Goal: Task Accomplishment & Management: Complete application form

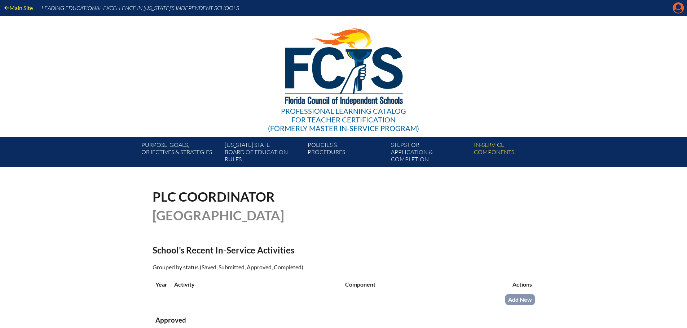
click at [678, 8] on icon "Manage account" at bounding box center [678, 8] width 12 height 12
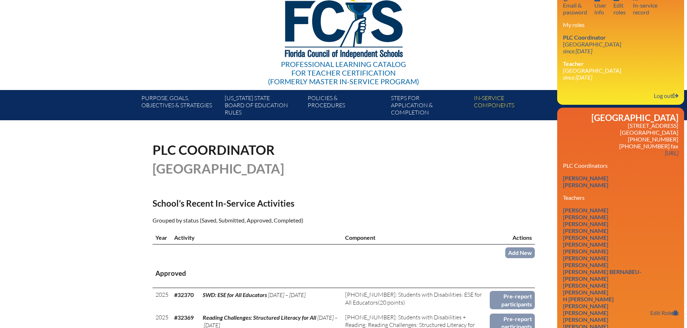
scroll to position [72, 0]
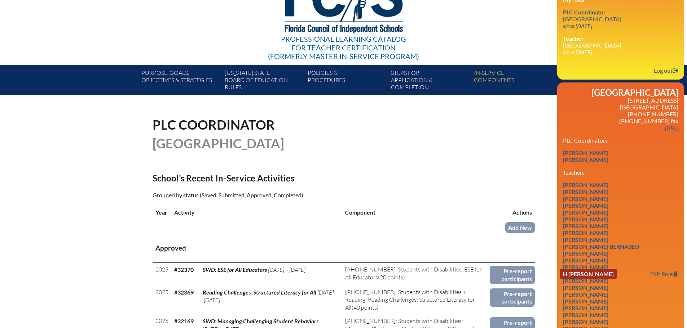
click at [611, 271] on link "H [PERSON_NAME]" at bounding box center [588, 274] width 57 height 10
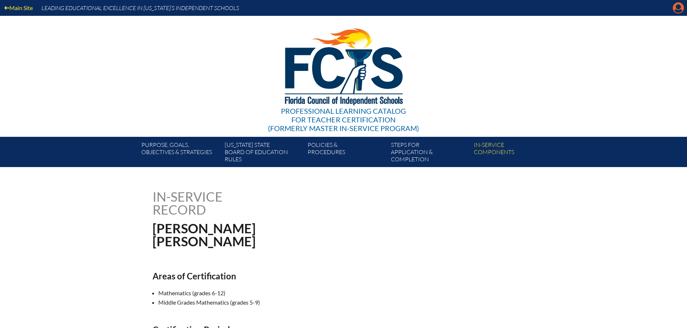
click at [677, 5] on icon "Manage account" at bounding box center [678, 8] width 12 height 12
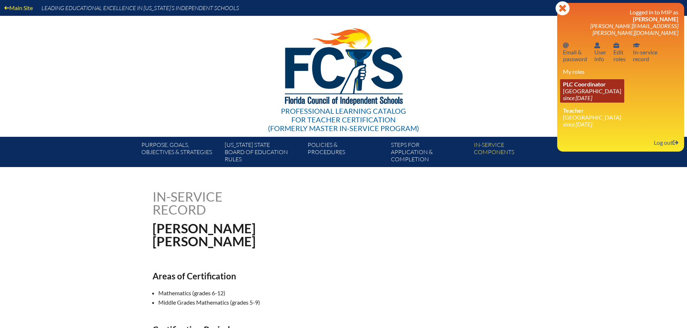
click at [592, 94] on icon "since [DATE]" at bounding box center [577, 97] width 29 height 7
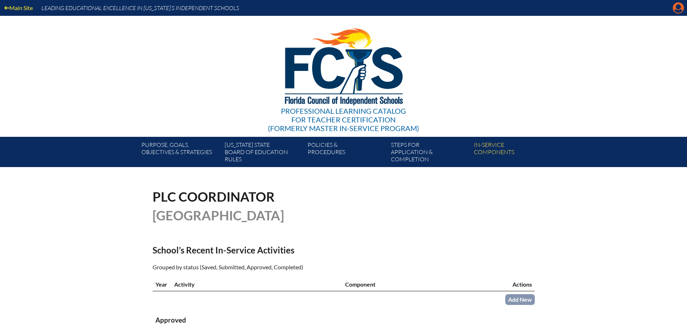
click at [678, 10] on icon at bounding box center [678, 8] width 11 height 11
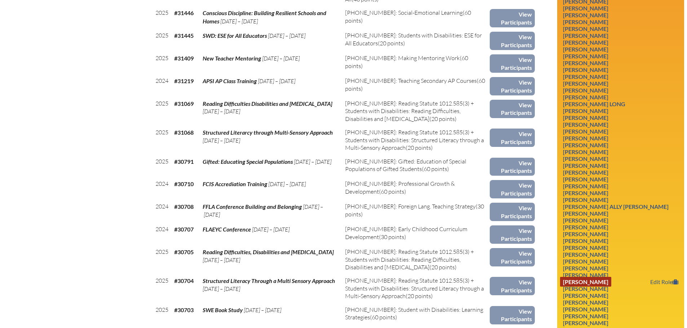
scroll to position [577, 0]
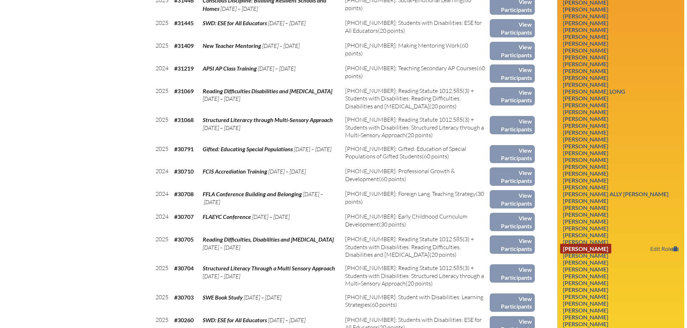
click at [600, 249] on link "Stefanie Pedicini" at bounding box center [585, 249] width 51 height 10
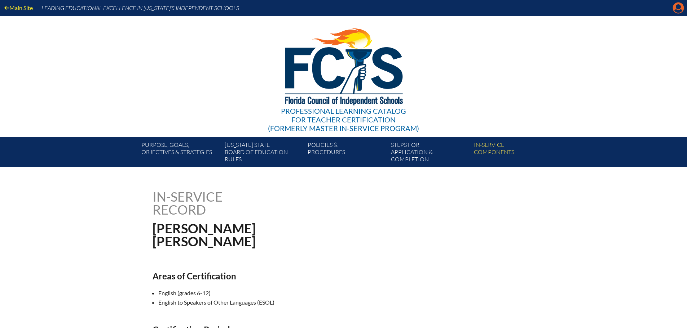
click at [676, 5] on icon "Manage account" at bounding box center [678, 8] width 12 height 12
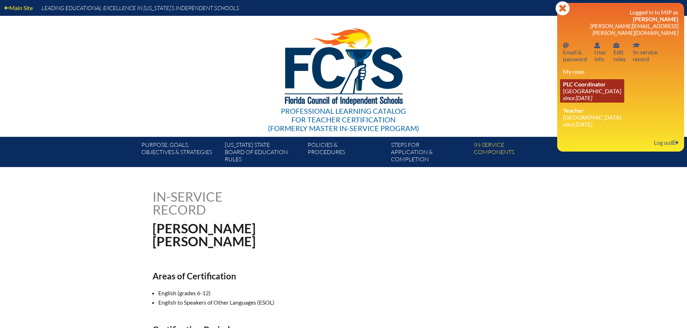
click at [587, 83] on link "PLC Coordinator Holy Trinity Episcopal Academy since 2019 Aug 29" at bounding box center [592, 90] width 64 height 23
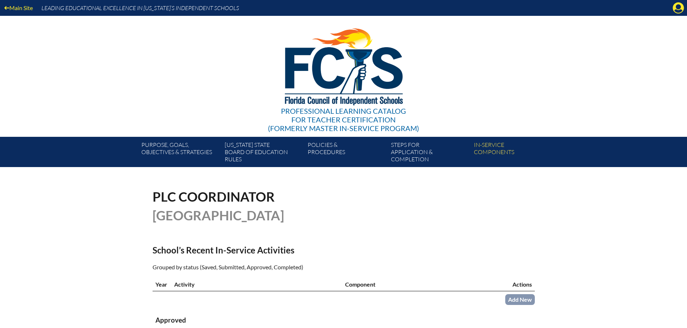
drag, startPoint x: 680, startPoint y: 11, endPoint x: 658, endPoint y: 41, distance: 37.1
click at [680, 11] on icon "Manage account" at bounding box center [678, 8] width 12 height 12
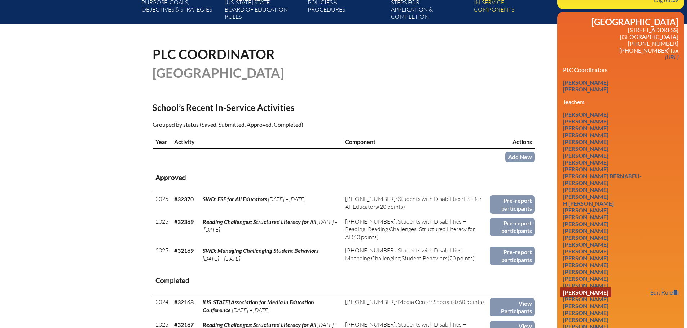
scroll to position [144, 0]
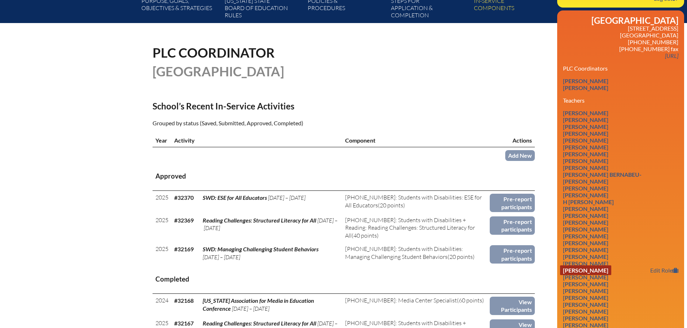
click at [605, 266] on link "Lawrence Dowling" at bounding box center [585, 271] width 51 height 10
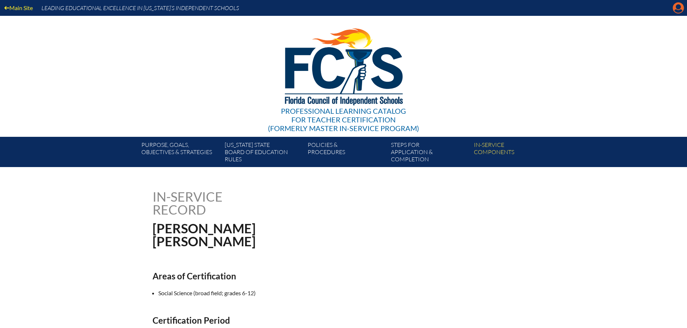
click at [679, 10] on icon "Manage account" at bounding box center [678, 8] width 12 height 12
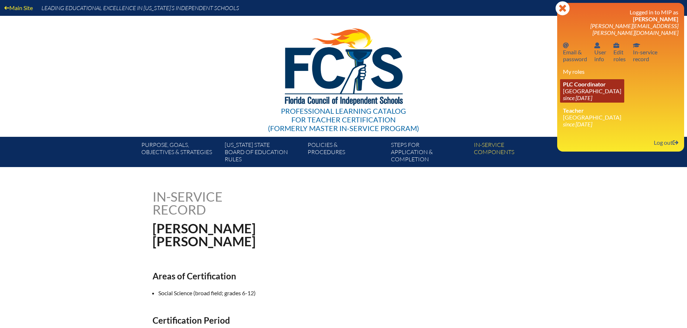
drag, startPoint x: 613, startPoint y: 88, endPoint x: 625, endPoint y: 80, distance: 13.9
click at [613, 87] on link "PLC Coordinator [DEMOGRAPHIC_DATA][GEOGRAPHIC_DATA] since [DATE]" at bounding box center [592, 90] width 64 height 23
click at [592, 94] on icon "since [DATE]" at bounding box center [577, 97] width 29 height 7
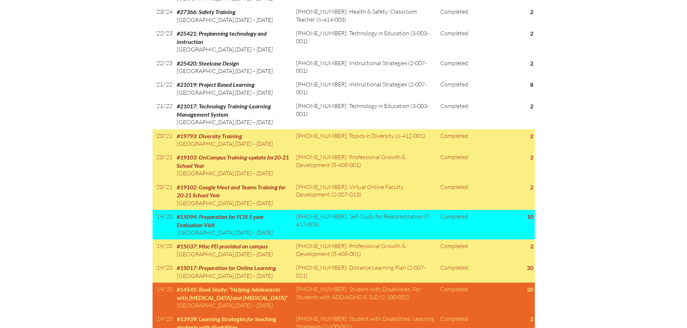
scroll to position [541, 0]
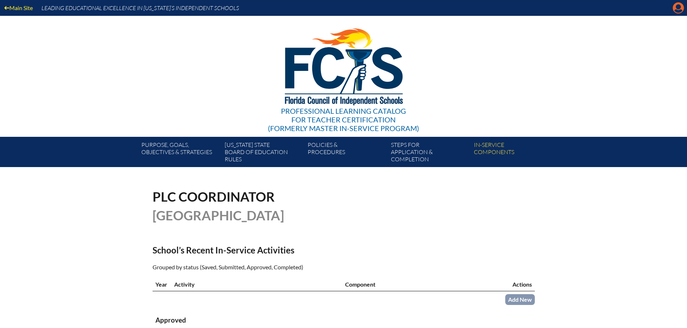
click at [682, 6] on icon at bounding box center [678, 8] width 11 height 11
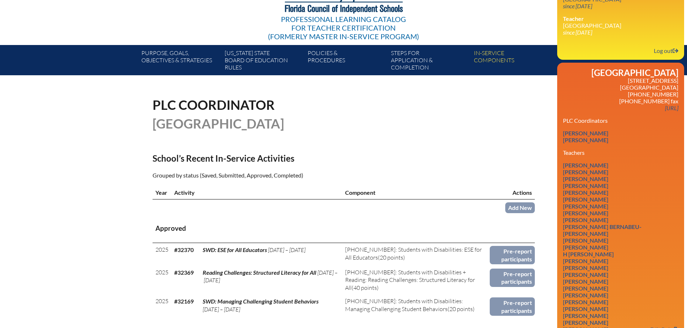
scroll to position [108, 0]
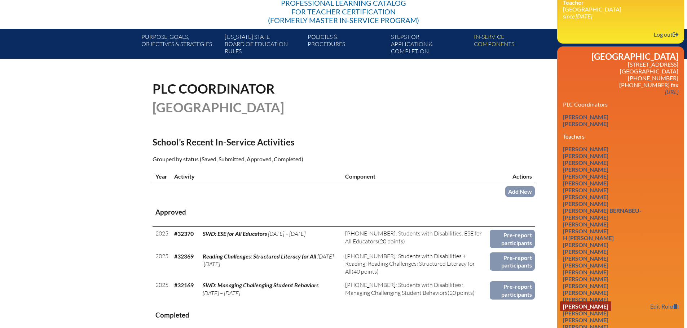
click at [605, 303] on link "Lawrence Dowling" at bounding box center [585, 307] width 51 height 10
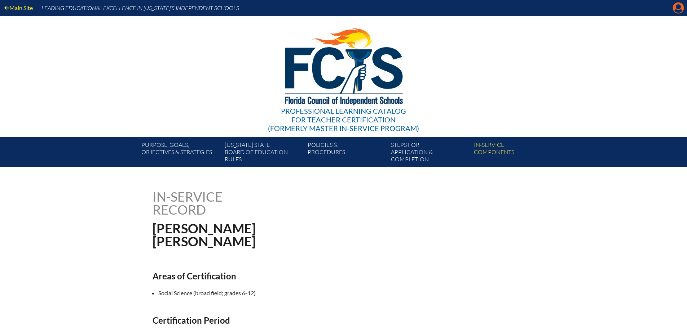
click at [679, 5] on icon "Manage account" at bounding box center [678, 8] width 12 height 12
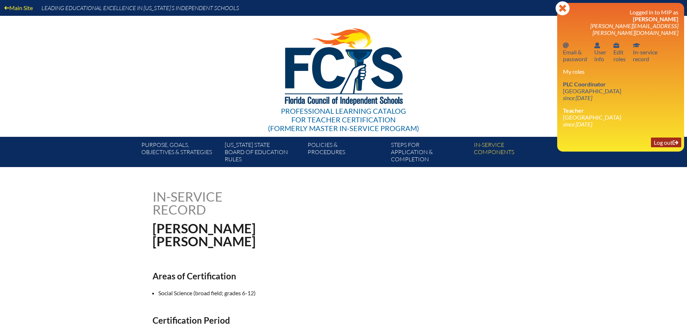
click at [664, 138] on link "Log out Log out" at bounding box center [666, 143] width 30 height 10
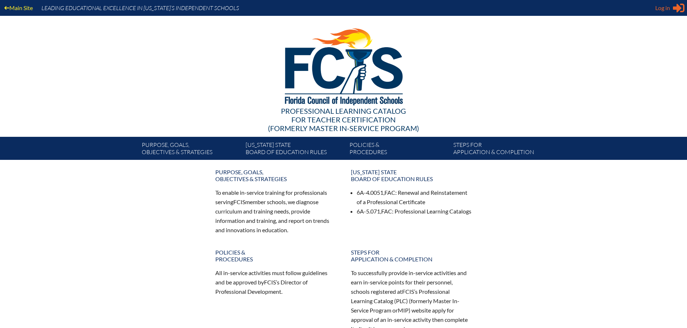
click at [658, 12] on span "Log in" at bounding box center [662, 8] width 15 height 9
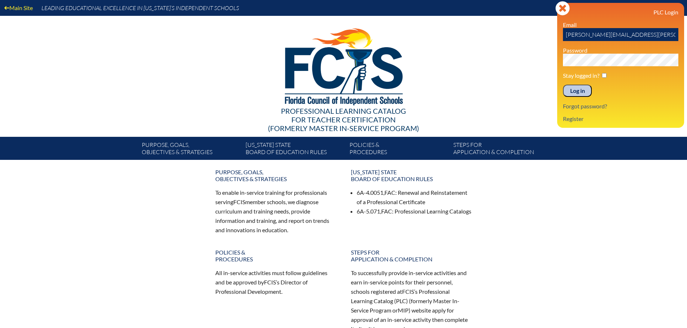
drag, startPoint x: 605, startPoint y: 34, endPoint x: 547, endPoint y: 34, distance: 57.7
click at [547, 34] on div "Main Site Leading Educational Excellence in Florida’s Independent Schools Profe…" at bounding box center [343, 80] width 687 height 160
type input "lawrence.dowling@htes.org"
click at [560, 59] on div "Log in Close Sign in or register PLC Login Email lawrence.dowling@htes.org Pass…" at bounding box center [620, 65] width 127 height 125
click at [576, 88] on input "Log in" at bounding box center [577, 91] width 29 height 12
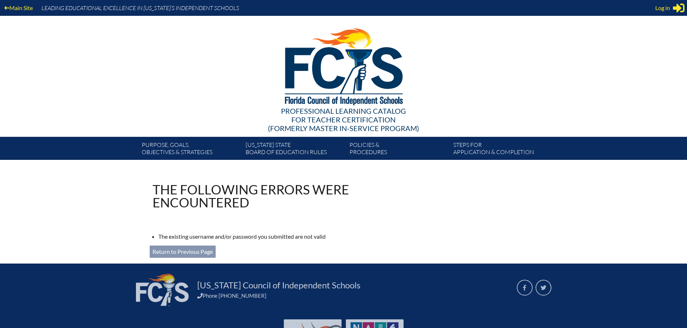
type input "stefanie.pedicini@htes.org"
click at [185, 254] on link "Return to Previous Page" at bounding box center [183, 252] width 66 height 12
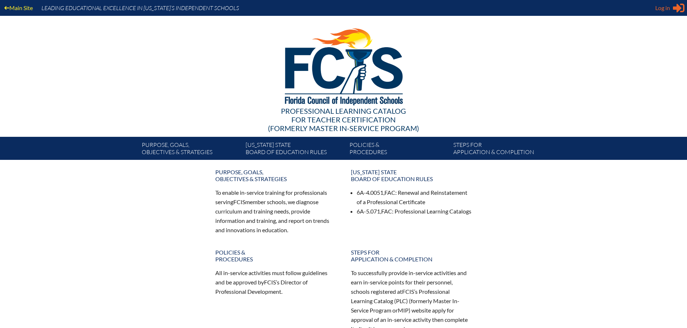
click at [670, 6] on div "Log in Close Sign in or register" at bounding box center [669, 8] width 29 height 12
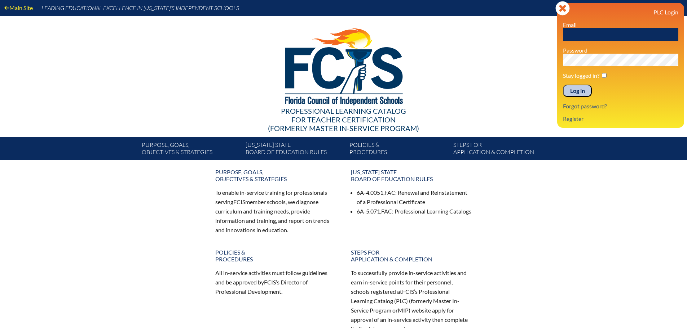
click at [525, 58] on div "Main Site Leading Educational Excellence in Florida’s Independent Schools Profe…" at bounding box center [343, 80] width 687 height 160
click at [577, 92] on input "Log in" at bounding box center [577, 91] width 29 height 12
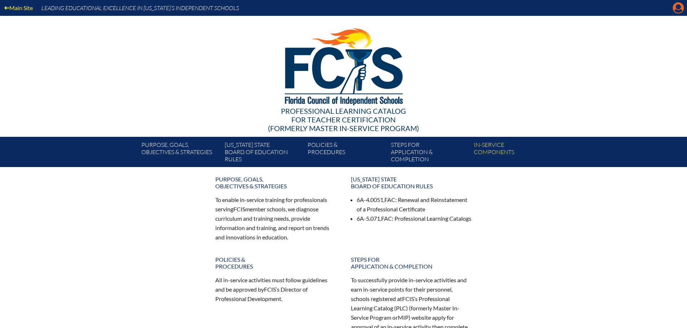
click at [677, 10] on icon "Manage account" at bounding box center [678, 8] width 12 height 12
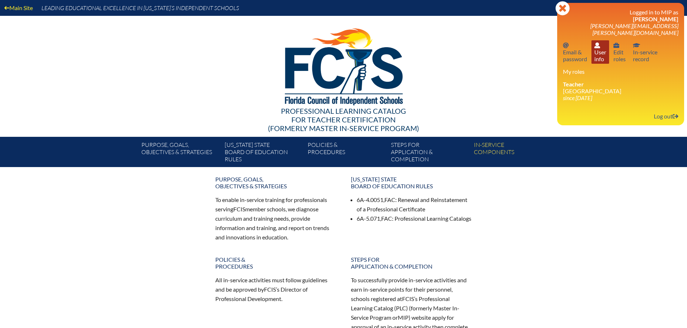
click at [596, 53] on link "User info User info" at bounding box center [600, 51] width 18 height 23
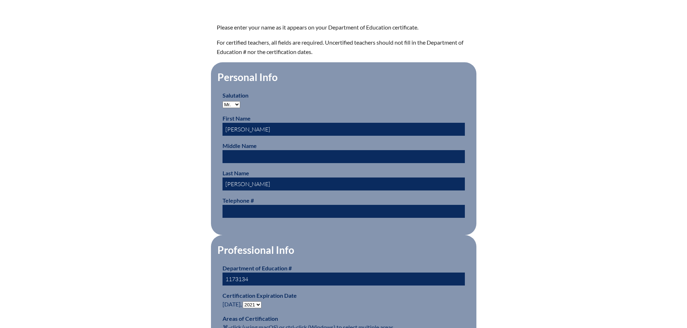
scroll to position [288, 0]
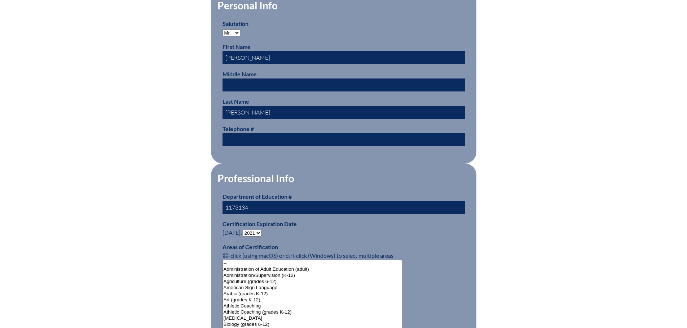
click at [258, 230] on select "- 2031 2030 2029 2028 2027 2026 2025 2024 2023 2022 2021 2020 2019 2018 2017 20…" at bounding box center [252, 233] width 19 height 7
select select "2026"
click at [244, 230] on select "- 2031 2030 2029 2028 2027 2026 2025 2024 2023 2022 2021 2020 2019 2018 2017 20…" at bounding box center [252, 233] width 19 height 7
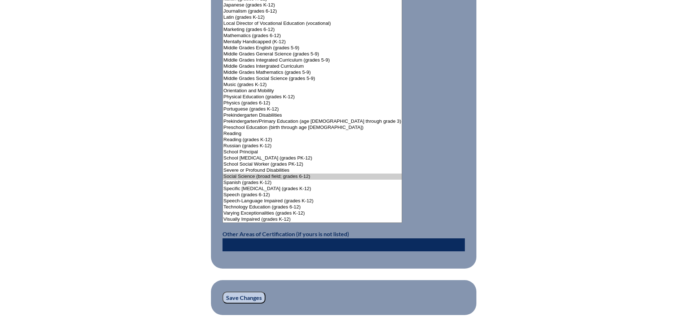
scroll to position [901, 0]
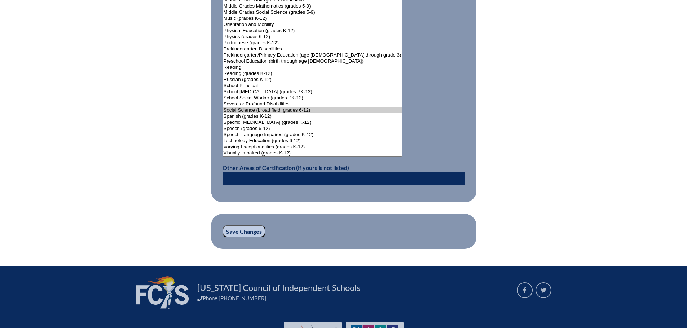
click at [244, 228] on input "Save Changes" at bounding box center [243, 232] width 43 height 12
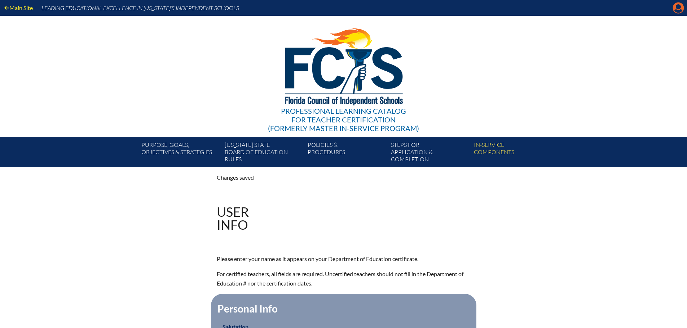
click at [674, 10] on icon at bounding box center [678, 8] width 11 height 11
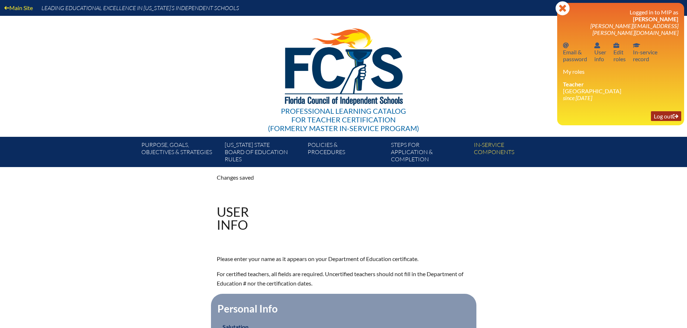
click at [658, 111] on link "Log out Log out" at bounding box center [666, 116] width 30 height 10
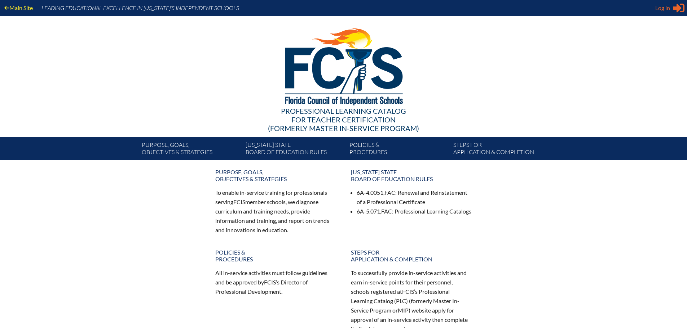
type input "[PERSON_NAME][EMAIL_ADDRESS][PERSON_NAME][DOMAIN_NAME]"
click at [660, 10] on span "Log in" at bounding box center [662, 8] width 15 height 9
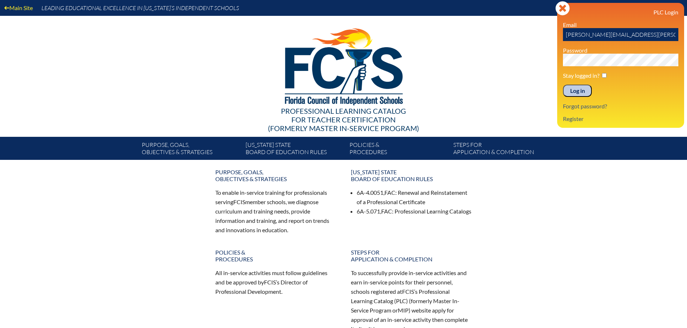
click at [574, 94] on input "Log in" at bounding box center [577, 91] width 29 height 12
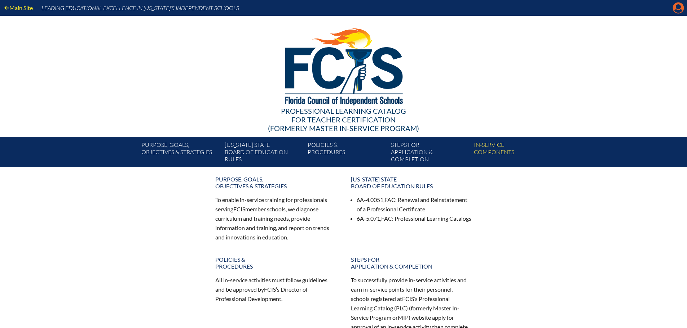
click at [675, 7] on icon at bounding box center [678, 8] width 11 height 11
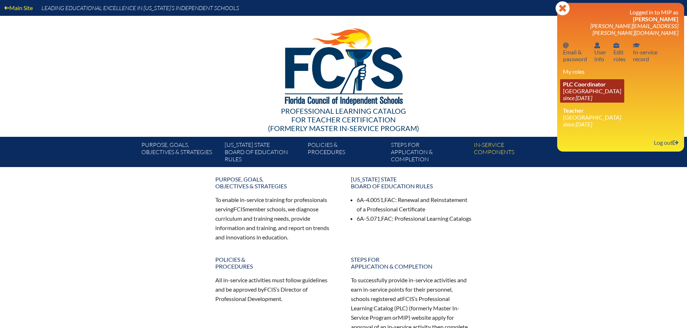
click at [578, 83] on link "PLC Coordinator [DEMOGRAPHIC_DATA][GEOGRAPHIC_DATA] since [DATE]" at bounding box center [592, 90] width 64 height 23
click at [600, 81] on link "PLC Coordinator [DEMOGRAPHIC_DATA][GEOGRAPHIC_DATA] since [DATE]" at bounding box center [592, 90] width 64 height 23
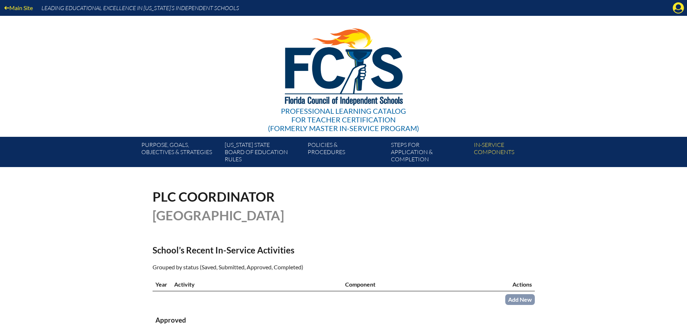
click at [672, 11] on div "Main Site Leading Educational Excellence in Florida’s Independent Schools" at bounding box center [343, 8] width 687 height 16
click at [675, 9] on icon at bounding box center [678, 8] width 11 height 11
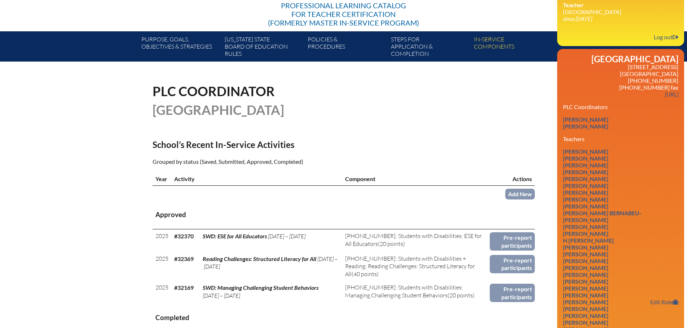
scroll to position [144, 0]
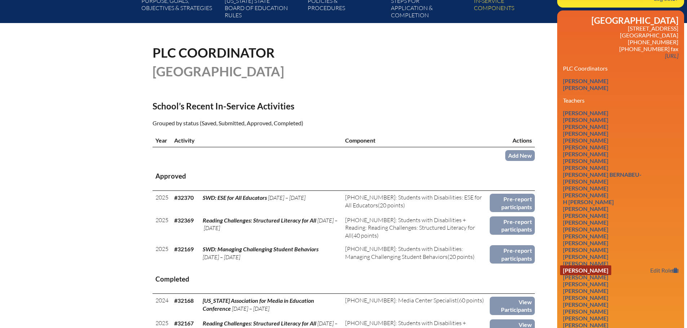
click at [608, 267] on link "Lawrence Dowling" at bounding box center [585, 271] width 51 height 10
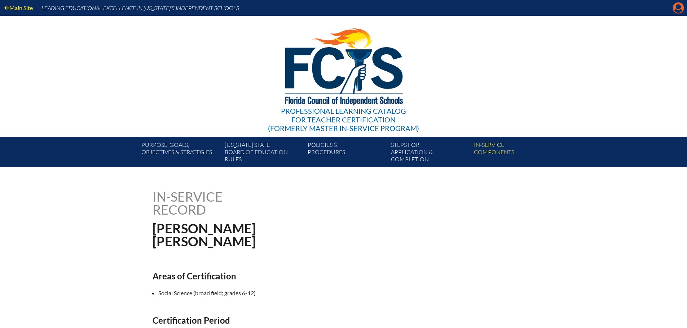
click at [674, 6] on icon at bounding box center [678, 8] width 11 height 11
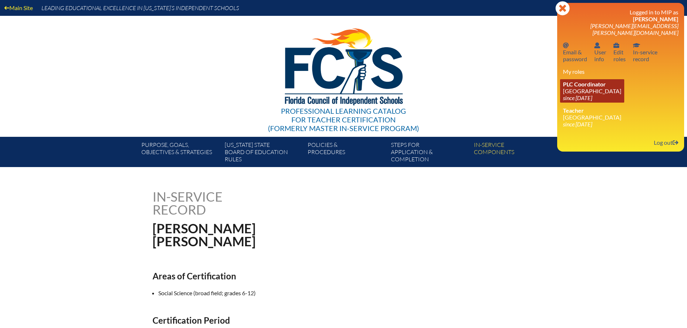
click at [600, 81] on span "PLC Coordinator" at bounding box center [584, 84] width 43 height 7
click at [584, 94] on icon "since [DATE]" at bounding box center [577, 97] width 29 height 7
click at [583, 94] on icon "since [DATE]" at bounding box center [577, 97] width 29 height 7
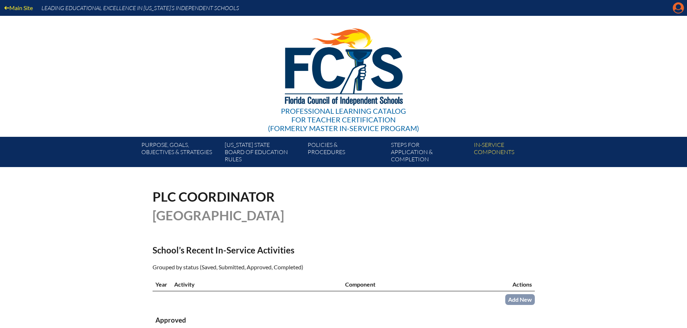
click at [676, 6] on icon "Manage account" at bounding box center [678, 8] width 12 height 12
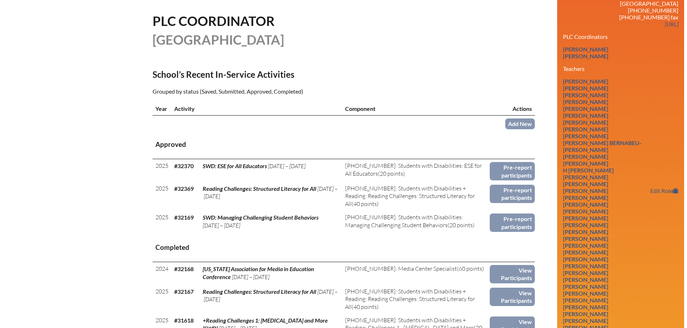
scroll to position [180, 0]
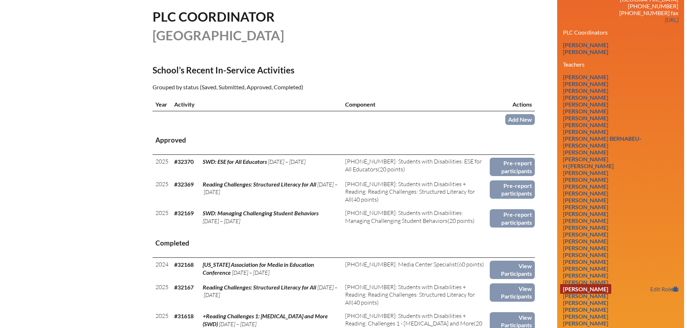
click at [597, 284] on link "Angela Franks" at bounding box center [585, 289] width 51 height 10
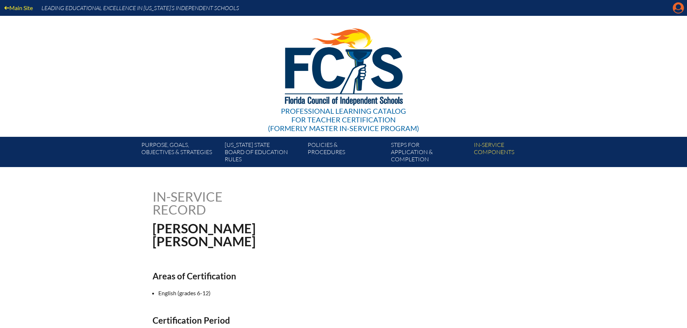
click at [675, 10] on icon "Manage account" at bounding box center [678, 8] width 12 height 12
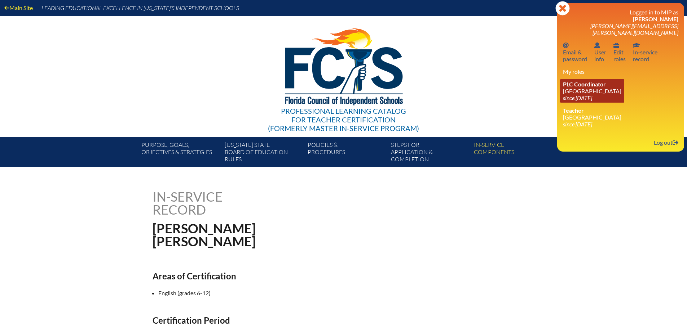
click at [600, 81] on span "PLC Coordinator" at bounding box center [584, 84] width 43 height 7
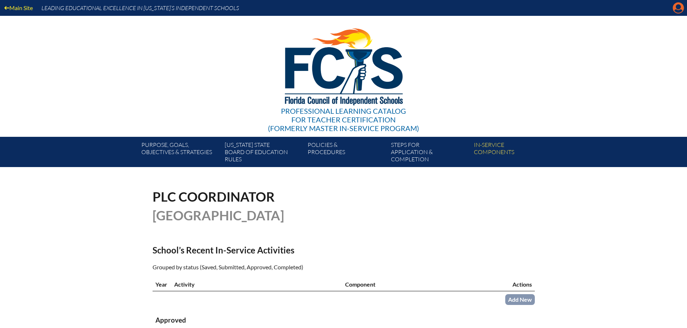
click at [676, 10] on icon at bounding box center [678, 8] width 11 height 11
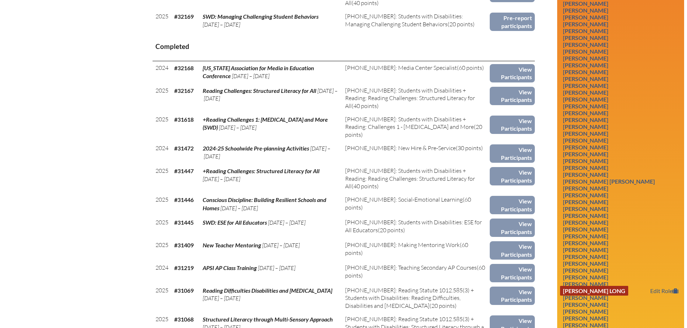
scroll to position [396, 0]
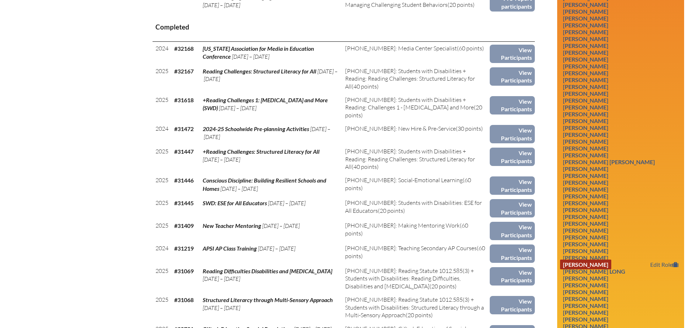
click at [583, 260] on link "[PERSON_NAME]" at bounding box center [585, 265] width 51 height 10
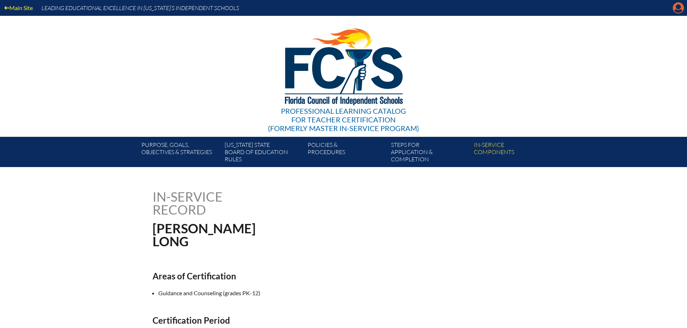
click at [676, 10] on icon "Manage account" at bounding box center [678, 8] width 12 height 12
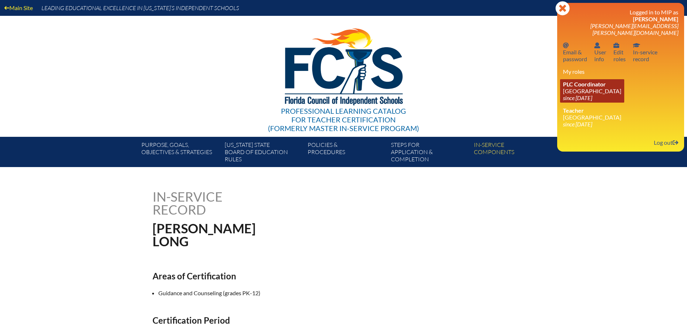
click at [609, 82] on link "PLC Coordinator [DEMOGRAPHIC_DATA][GEOGRAPHIC_DATA] since [DATE]" at bounding box center [592, 90] width 64 height 23
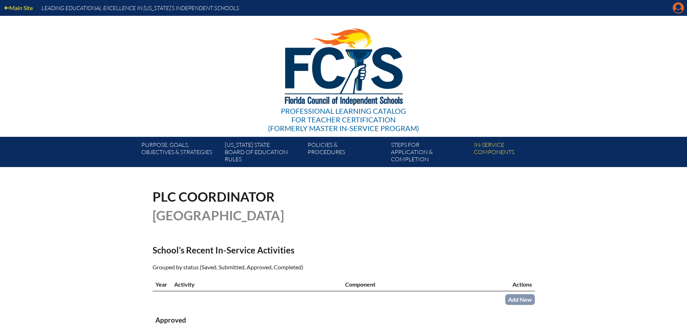
click at [676, 8] on icon "Manage account" at bounding box center [678, 8] width 12 height 12
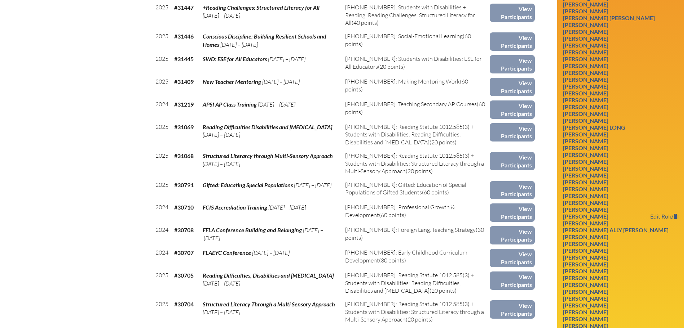
scroll to position [613, 0]
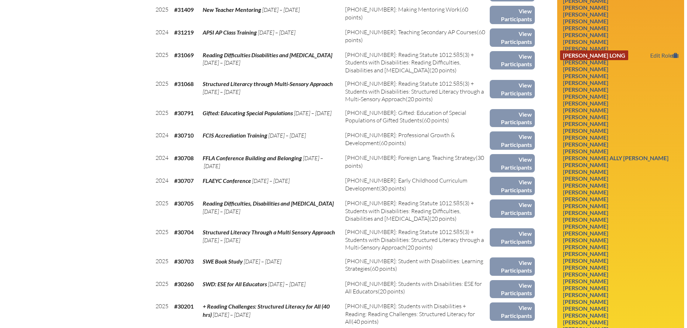
click at [602, 50] on link "Katina Dixon Long" at bounding box center [594, 55] width 68 height 10
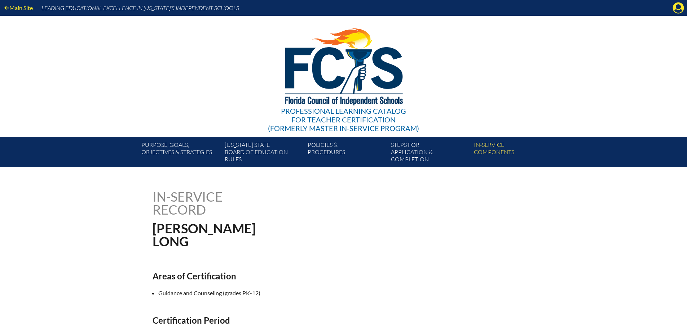
drag, startPoint x: 674, startPoint y: 8, endPoint x: 667, endPoint y: 25, distance: 18.9
click at [674, 8] on icon at bounding box center [678, 8] width 11 height 11
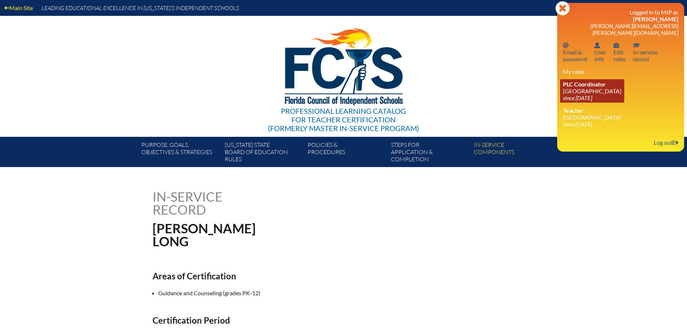
click at [592, 94] on icon "since [DATE]" at bounding box center [577, 97] width 29 height 7
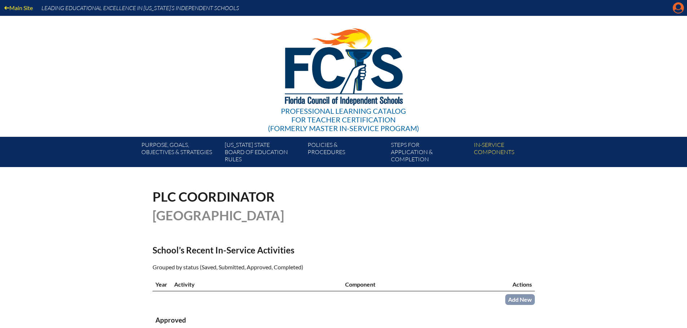
click at [682, 9] on icon at bounding box center [678, 8] width 11 height 11
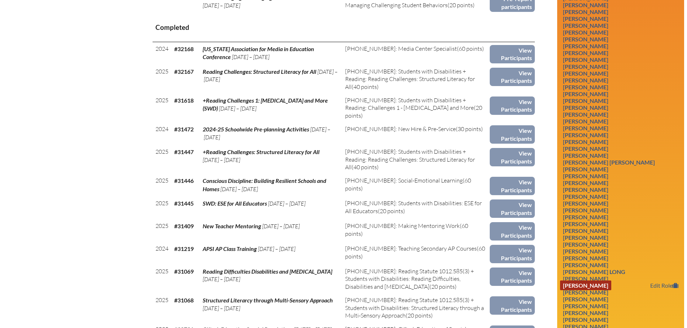
scroll to position [396, 0]
click at [610, 303] on link "Sommer McDonald" at bounding box center [585, 306] width 51 height 10
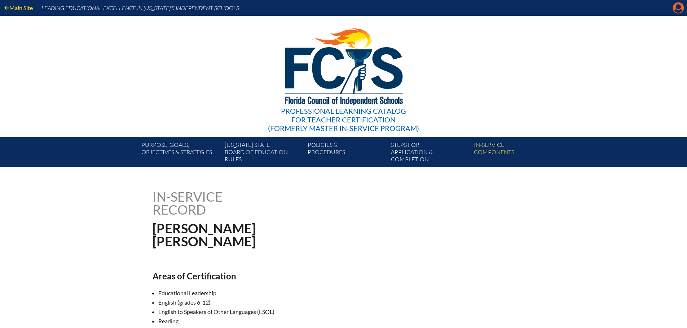
click at [676, 5] on icon "Manage account" at bounding box center [678, 8] width 12 height 12
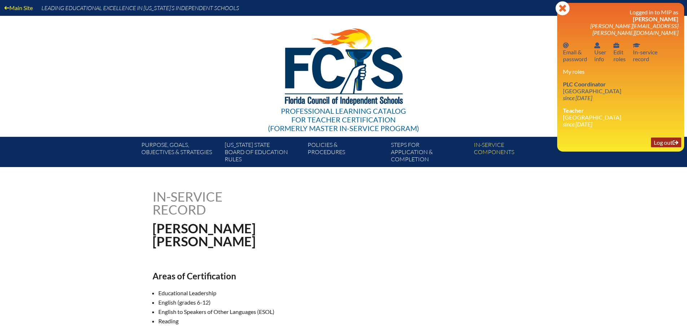
click at [658, 138] on link "Log out Log out" at bounding box center [666, 143] width 30 height 10
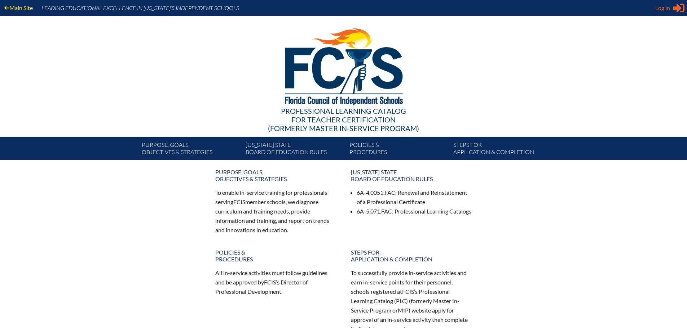
click at [657, 8] on span "Log in" at bounding box center [662, 8] width 15 height 9
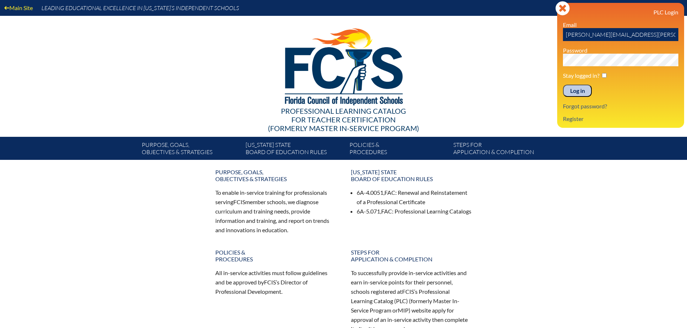
click at [598, 31] on input "[PERSON_NAME][EMAIL_ADDRESS][PERSON_NAME][DOMAIN_NAME]" at bounding box center [620, 34] width 115 height 13
drag, startPoint x: 605, startPoint y: 35, endPoint x: 537, endPoint y: 29, distance: 68.7
click at [538, 33] on div "Main Site Leading Educational Excellence in [US_STATE]’s Independent Schools Pr…" at bounding box center [343, 80] width 687 height 160
type input "[PERSON_NAME][EMAIL_ADDRESS][PERSON_NAME][DOMAIN_NAME]"
click at [557, 57] on div "Log in Close Sign in or register PLC Login Email [PERSON_NAME][EMAIL_ADDRESS][P…" at bounding box center [620, 65] width 127 height 125
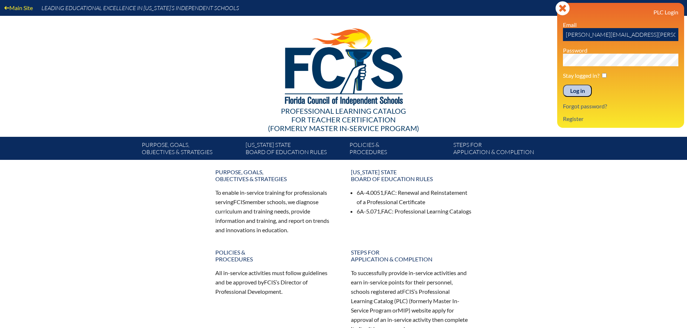
click at [576, 88] on input "Log in" at bounding box center [577, 91] width 29 height 12
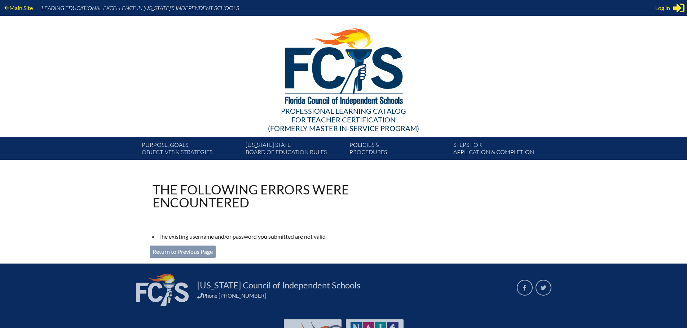
type input "[PERSON_NAME][EMAIL_ADDRESS][PERSON_NAME][DOMAIN_NAME]"
drag, startPoint x: 168, startPoint y: 250, endPoint x: 210, endPoint y: 250, distance: 42.2
click at [168, 249] on link "Return to Previous Page" at bounding box center [183, 252] width 66 height 12
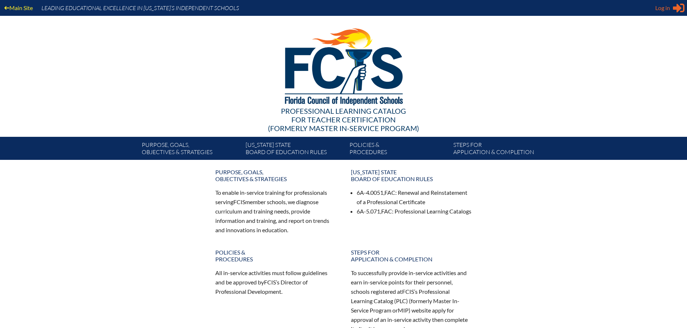
click at [662, 9] on span "Log in" at bounding box center [662, 8] width 15 height 9
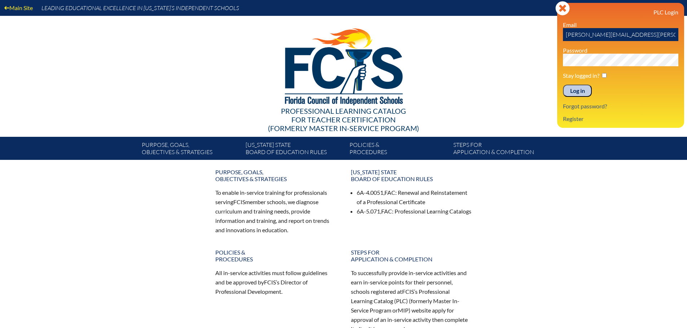
click at [573, 90] on input "Log in" at bounding box center [577, 91] width 29 height 12
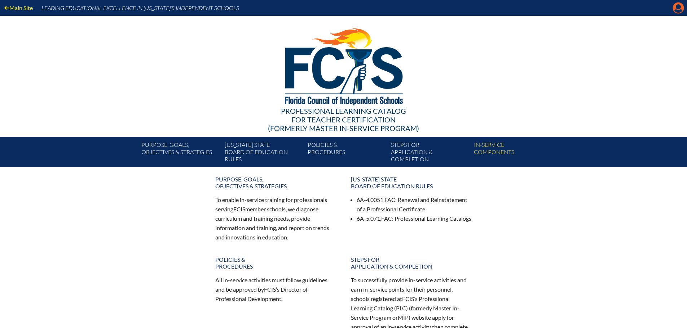
click at [676, 7] on icon "Manage account" at bounding box center [678, 8] width 12 height 12
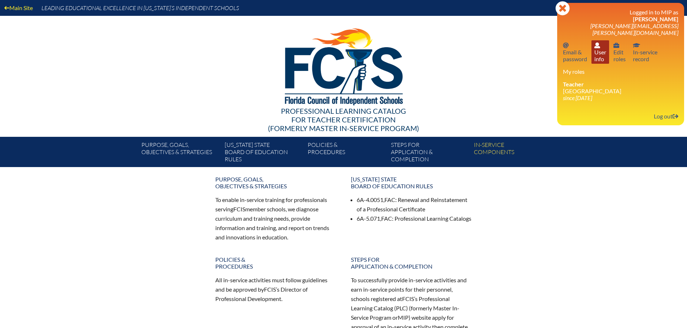
click at [600, 45] on link "User info User info" at bounding box center [600, 51] width 18 height 23
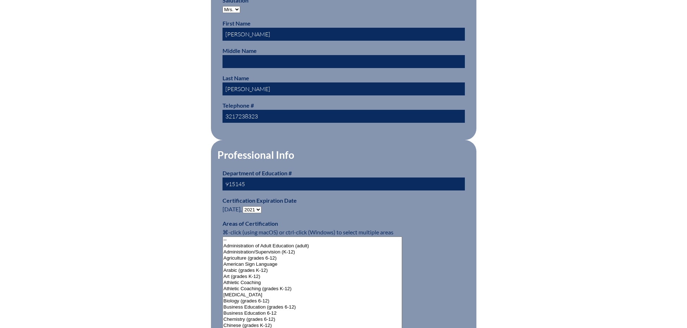
scroll to position [324, 0]
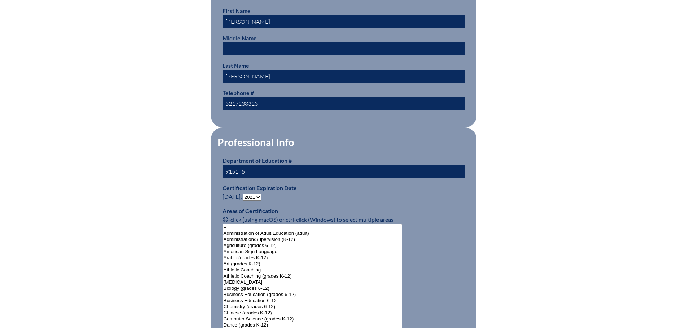
click at [253, 195] on select "- 2031 2030 2029 2028 2027 2026 2025 2024 2023 2022 2021 2020 2019 2018 2017 20…" at bounding box center [252, 197] width 19 height 7
select select "2026"
click at [244, 194] on select "- 2031 2030 2029 2028 2027 2026 2025 2024 2023 2022 2021 2020 2019 2018 2017 20…" at bounding box center [252, 197] width 19 height 7
drag, startPoint x: 365, startPoint y: 208, endPoint x: 372, endPoint y: 202, distance: 9.5
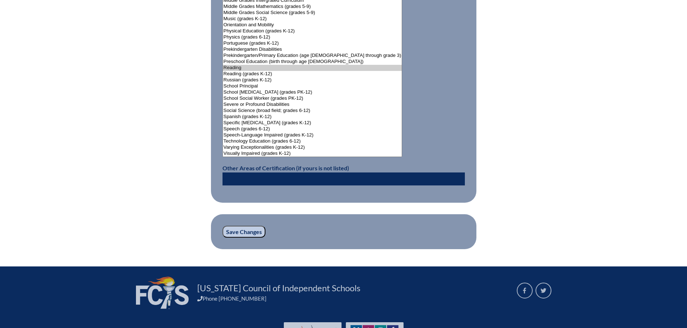
scroll to position [940, 0]
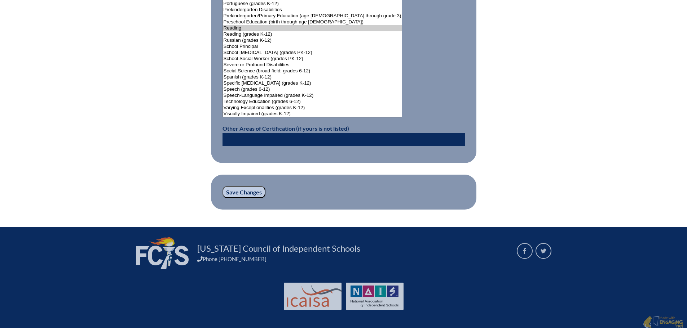
click at [247, 188] on input "Save Changes" at bounding box center [243, 192] width 43 height 12
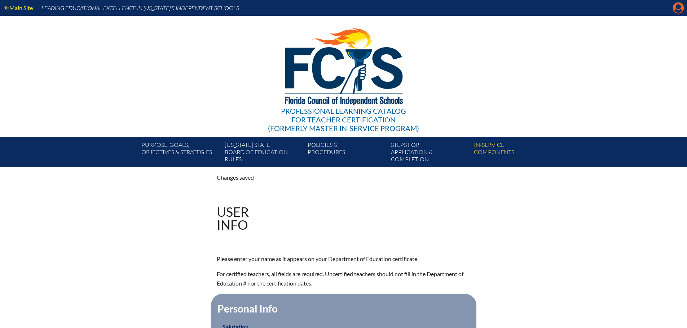
click at [678, 8] on icon "Manage account" at bounding box center [678, 8] width 12 height 12
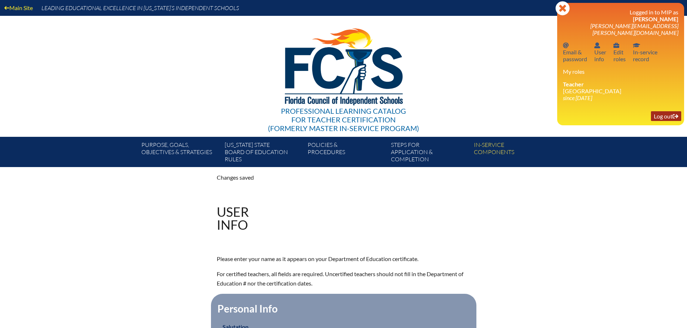
click at [661, 111] on link "Log out Log out" at bounding box center [666, 116] width 30 height 10
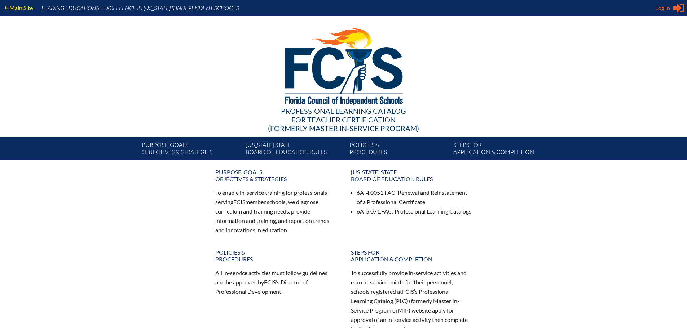
type input "[PERSON_NAME][EMAIL_ADDRESS][PERSON_NAME][DOMAIN_NAME]"
click at [667, 10] on span "Log in" at bounding box center [662, 8] width 15 height 9
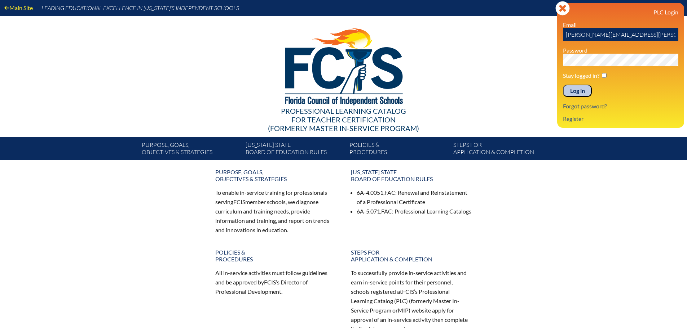
click at [581, 88] on input "Log in" at bounding box center [577, 91] width 29 height 12
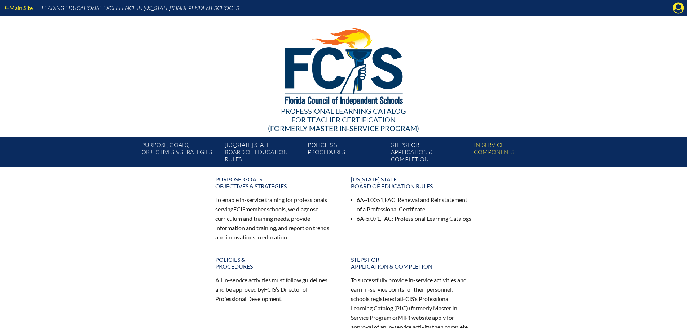
click at [672, 8] on div "Main Site Leading Educational Excellence in Florida’s Independent Schools" at bounding box center [343, 8] width 687 height 16
click at [675, 9] on icon at bounding box center [678, 8] width 11 height 11
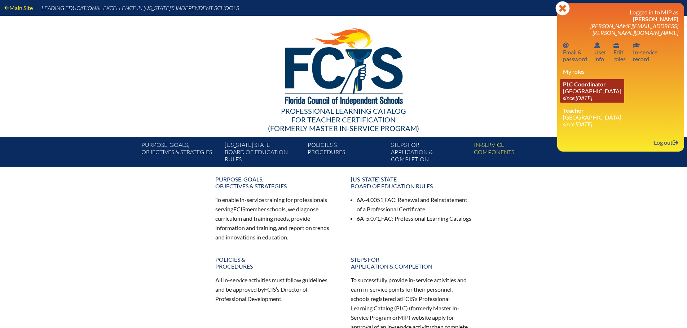
click at [596, 81] on link "PLC Coordinator Holy Trinity Episcopal Academy since 2019 Aug 29" at bounding box center [592, 90] width 64 height 23
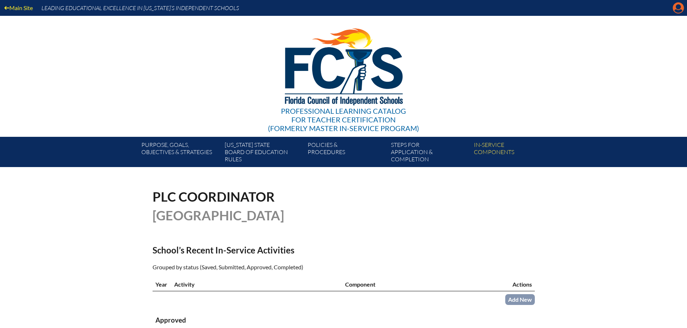
click at [675, 9] on icon "Manage account" at bounding box center [678, 8] width 12 height 12
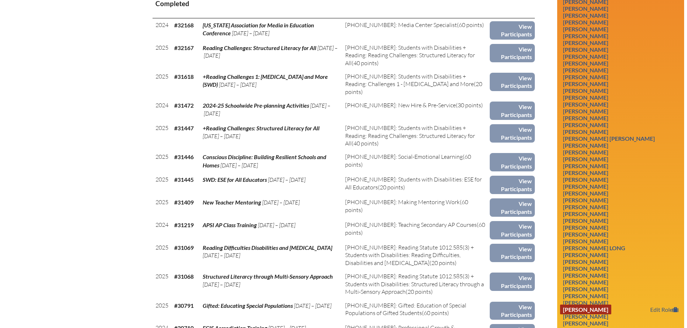
scroll to position [432, 0]
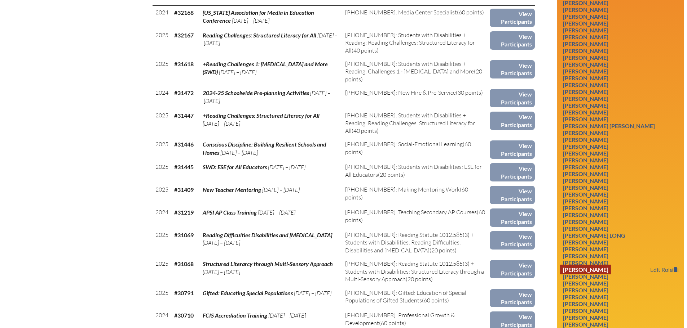
click at [611, 266] on link "Sommer McDonald" at bounding box center [585, 270] width 51 height 10
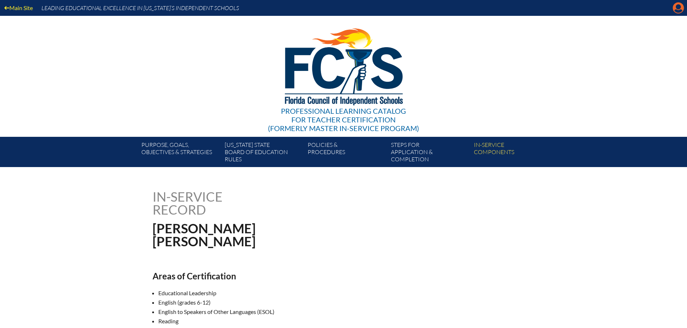
click at [676, 8] on icon "Manage account" at bounding box center [678, 8] width 12 height 12
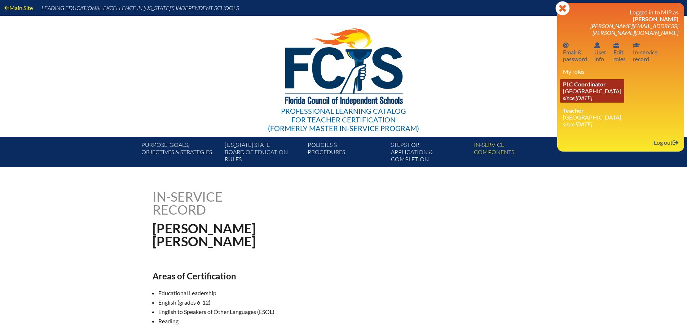
click at [587, 81] on span "PLC Coordinator" at bounding box center [584, 84] width 43 height 7
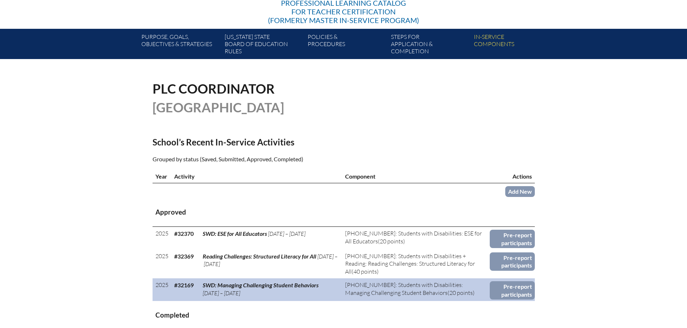
scroll to position [180, 0]
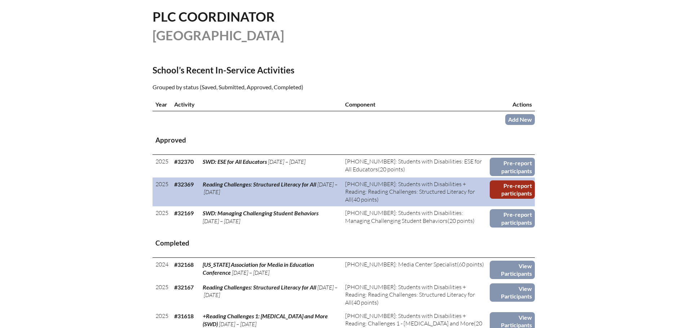
click at [512, 185] on link "Pre-report participants" at bounding box center [511, 190] width 45 height 18
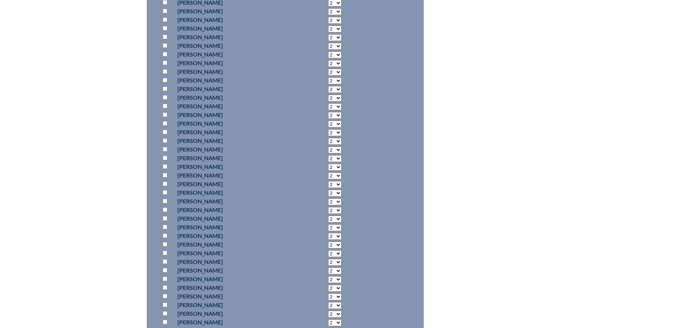
scroll to position [1009, 0]
click at [164, 183] on input "checkbox" at bounding box center [165, 184] width 5 height 5
checkbox input "true"
click at [328, 183] on select "2 3 4 5 6 7 8 9 10 11 12 13 14 15 16 17 18 19 20 21 22 23" at bounding box center [334, 184] width 13 height 7
select select "40"
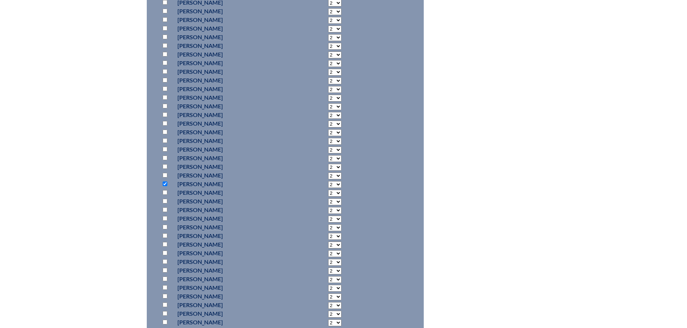
click at [328, 181] on select "2 3 4 5 6 7 8 9 10 11 12 13 14 15 16 17 18 19 20 21 22 23" at bounding box center [334, 184] width 13 height 7
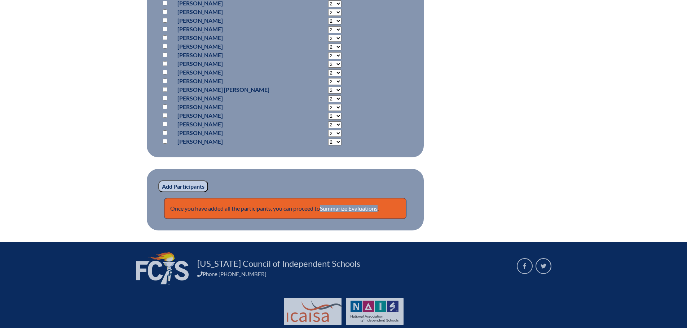
scroll to position [1363, 0]
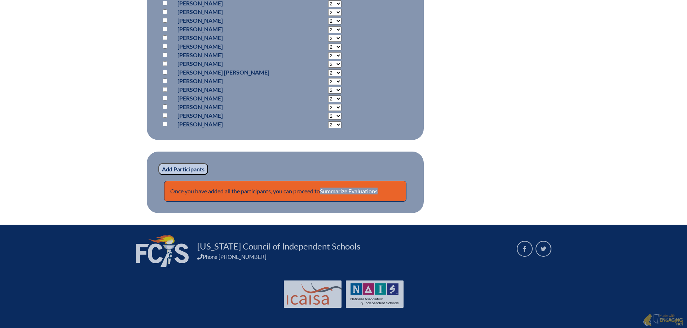
click at [173, 170] on input "Add Participants" at bounding box center [183, 169] width 50 height 12
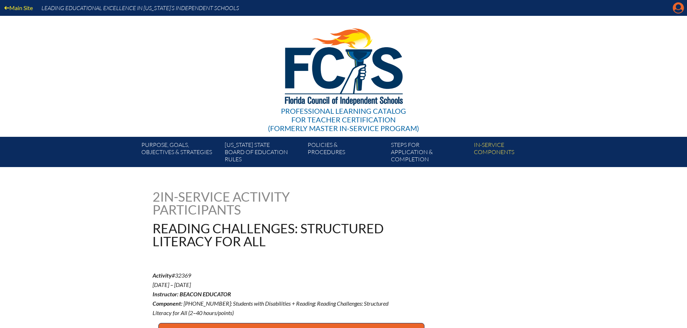
click at [674, 9] on icon at bounding box center [678, 8] width 11 height 11
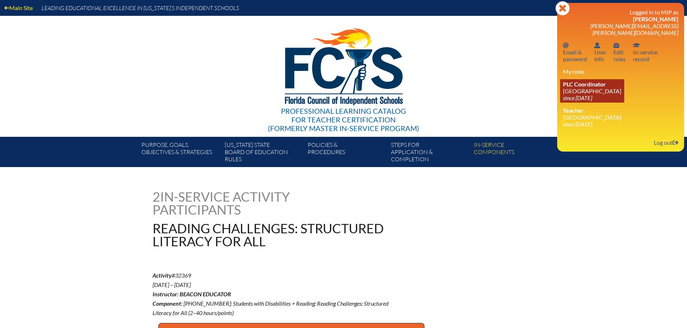
click at [611, 84] on link "PLC Coordinator Holy Trinity Episcopal Academy since 2019 Aug 29" at bounding box center [592, 90] width 64 height 23
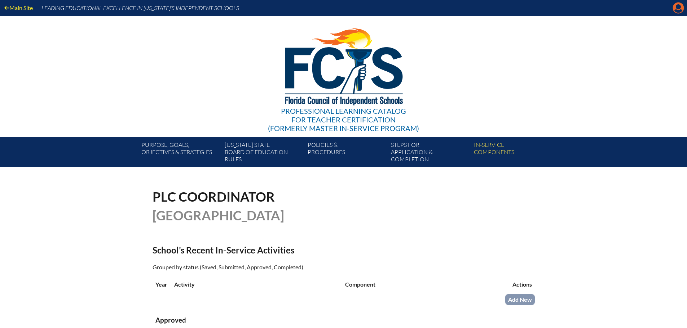
click at [678, 13] on icon "Manage account" at bounding box center [678, 8] width 12 height 12
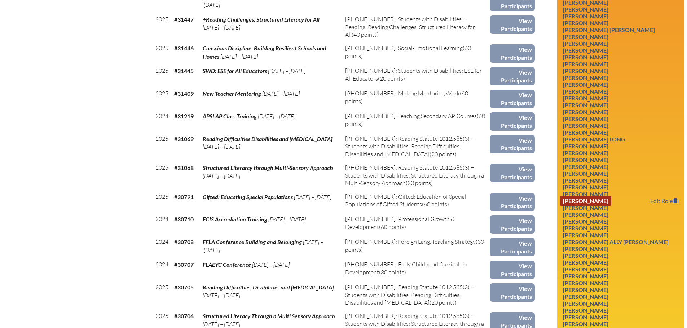
scroll to position [541, 0]
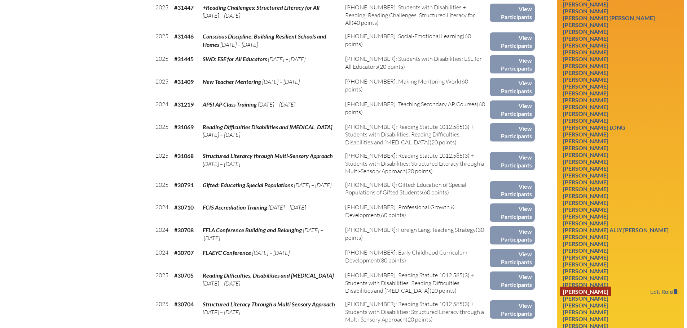
click at [598, 293] on link "Amie Perschnick" at bounding box center [585, 292] width 51 height 10
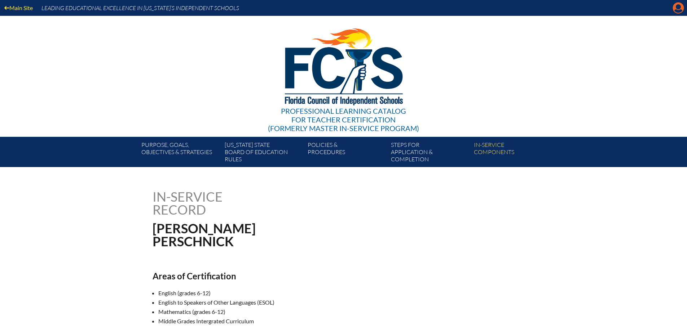
click at [675, 7] on icon at bounding box center [678, 8] width 11 height 11
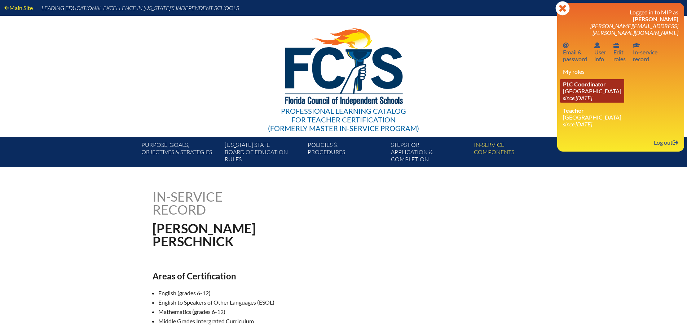
click at [586, 81] on span "PLC Coordinator" at bounding box center [584, 84] width 43 height 7
click at [581, 94] on icon "since [DATE]" at bounding box center [577, 97] width 29 height 7
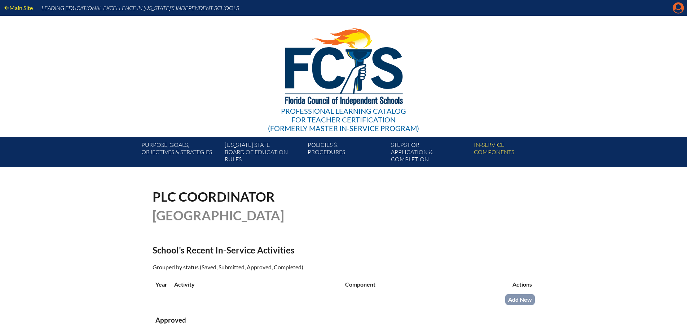
click at [677, 6] on icon "Manage account" at bounding box center [678, 8] width 12 height 12
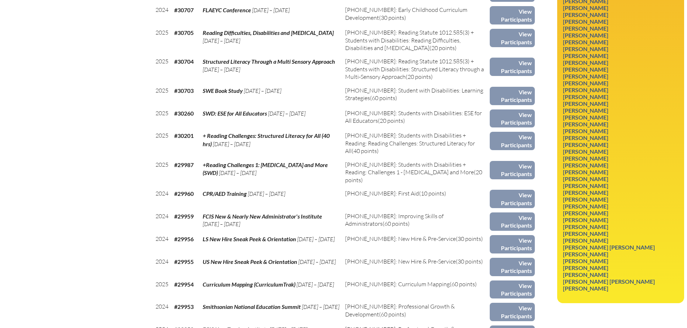
scroll to position [793, 0]
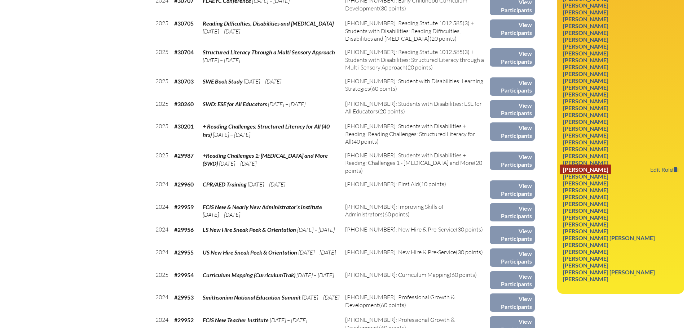
click at [592, 172] on link "Melissa Sleeper" at bounding box center [585, 170] width 51 height 10
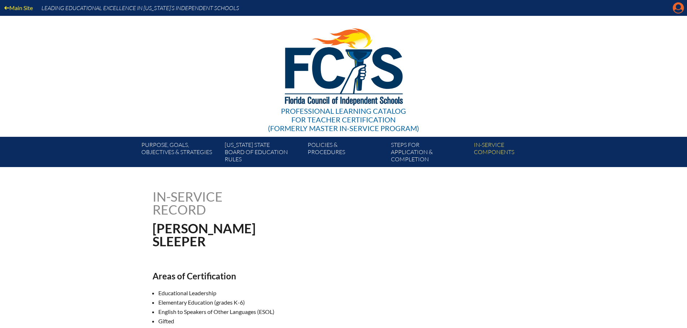
click at [676, 8] on icon "Manage account" at bounding box center [678, 8] width 12 height 12
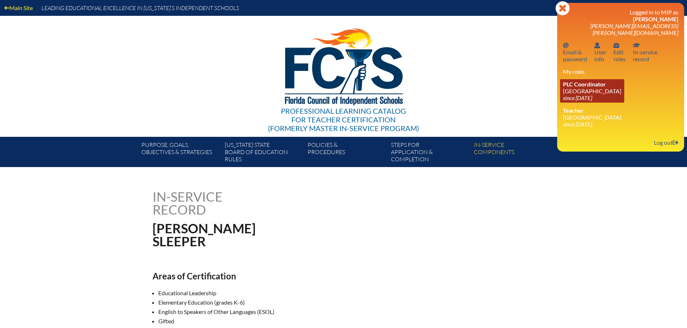
click at [599, 81] on span "PLC Coordinator" at bounding box center [584, 84] width 43 height 7
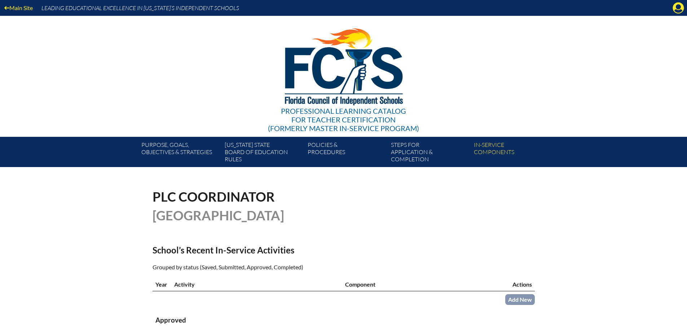
drag, startPoint x: 679, startPoint y: 10, endPoint x: 638, endPoint y: 64, distance: 68.2
click at [679, 10] on icon at bounding box center [678, 8] width 11 height 11
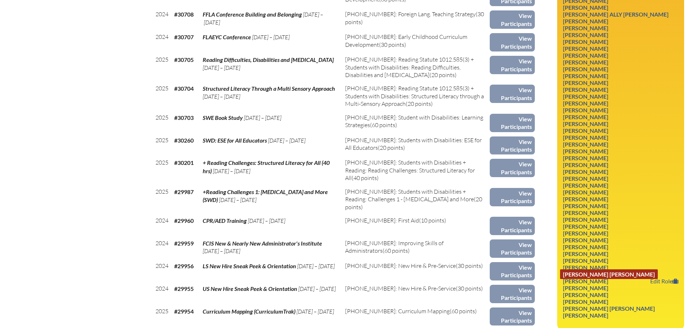
scroll to position [757, 0]
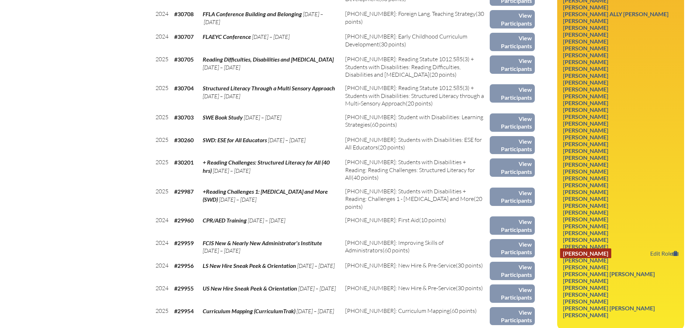
click at [597, 254] on link "Jon Theiler" at bounding box center [585, 254] width 51 height 10
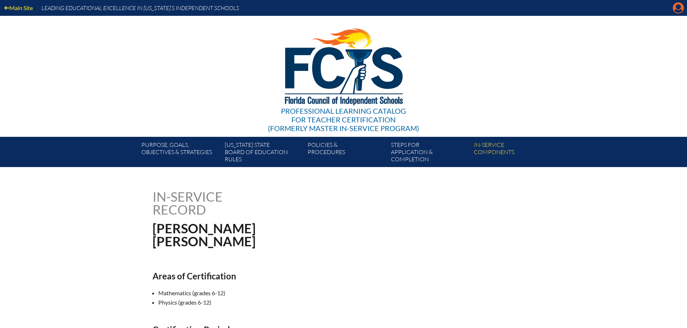
click at [675, 6] on icon at bounding box center [678, 8] width 11 height 11
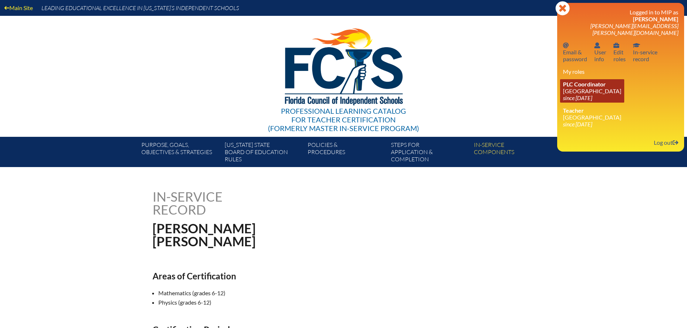
click at [601, 81] on span "PLC Coordinator" at bounding box center [584, 84] width 43 height 7
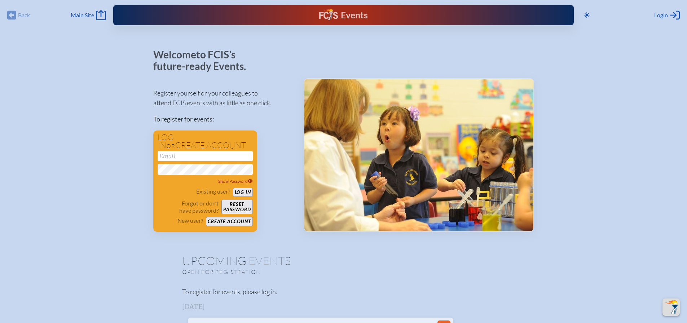
scroll to position [189, 0]
